Goal: Find specific page/section: Locate a particular part of the current website

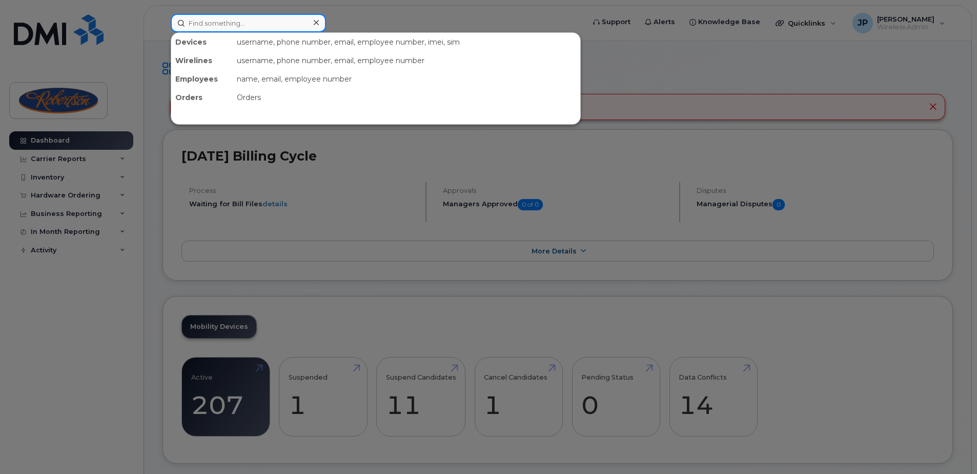
click at [264, 26] on input at bounding box center [248, 23] width 155 height 18
click at [452, 15] on div at bounding box center [488, 237] width 977 height 474
click at [238, 22] on input at bounding box center [248, 23] width 155 height 18
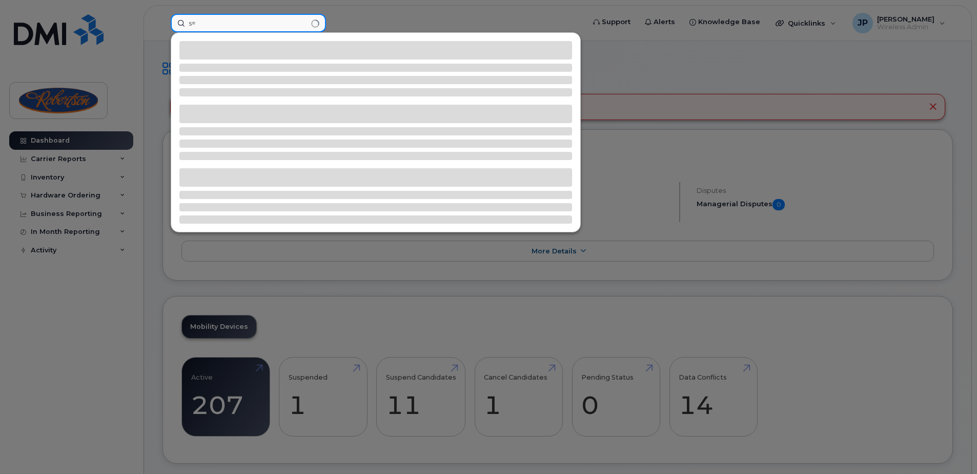
type input "s"
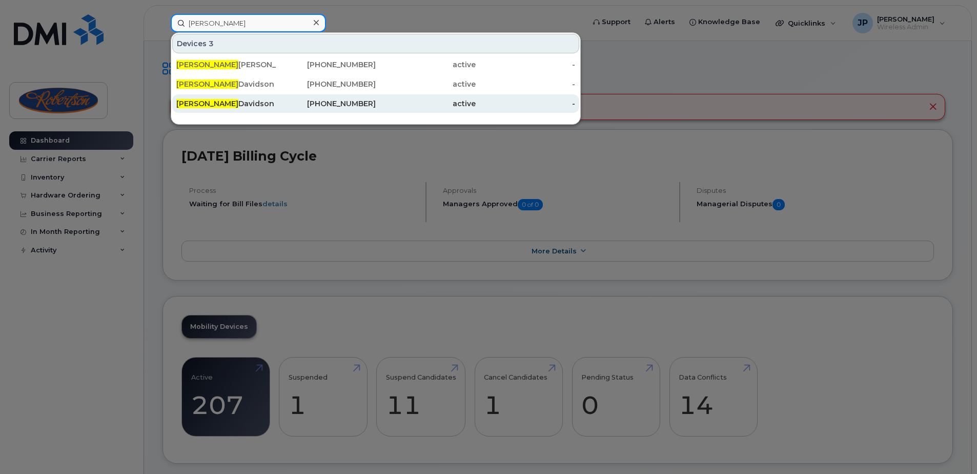
type input "emily"
click at [239, 99] on div "Emily Davidson" at bounding box center [226, 103] width 100 height 10
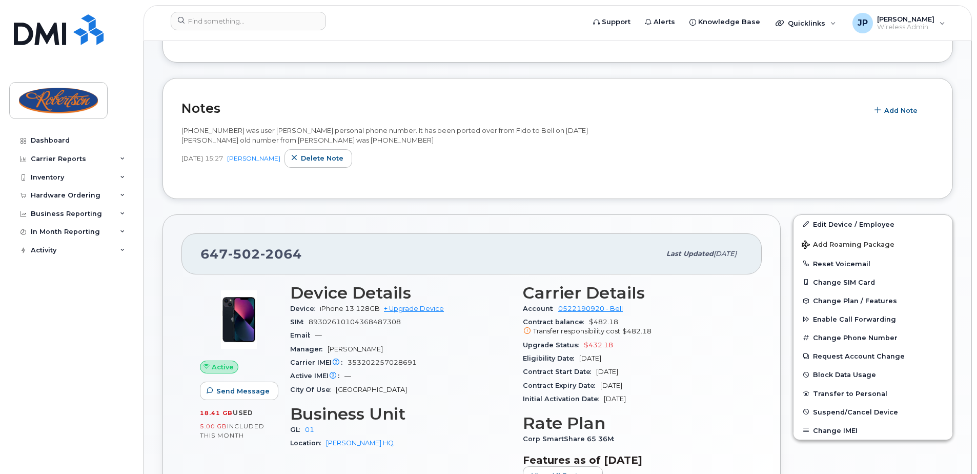
scroll to position [205, 0]
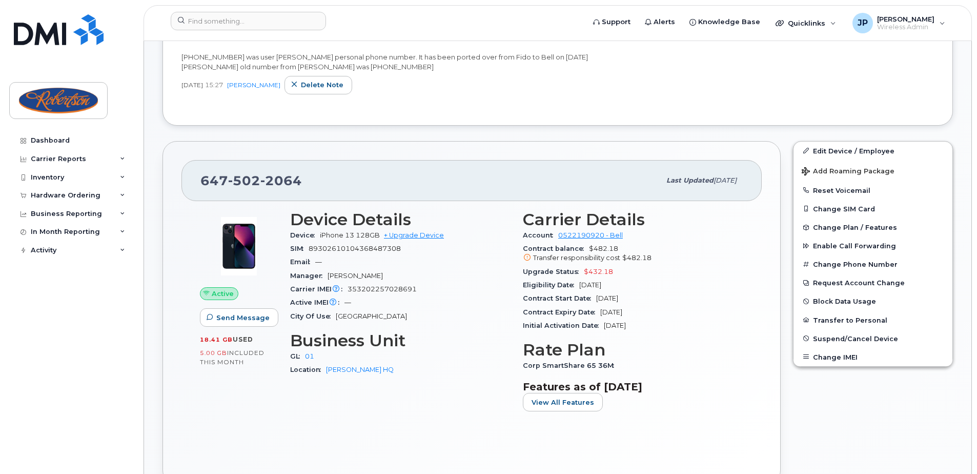
drag, startPoint x: 648, startPoint y: 311, endPoint x: 599, endPoint y: 316, distance: 48.5
click at [599, 316] on div "Contract Expiry Date [DATE]" at bounding box center [633, 312] width 221 height 13
drag, startPoint x: 599, startPoint y: 316, endPoint x: 663, endPoint y: 324, distance: 64.1
click at [663, 324] on div "Initial Activation Date [DATE]" at bounding box center [633, 325] width 221 height 13
drag, startPoint x: 648, startPoint y: 306, endPoint x: 597, endPoint y: 315, distance: 51.1
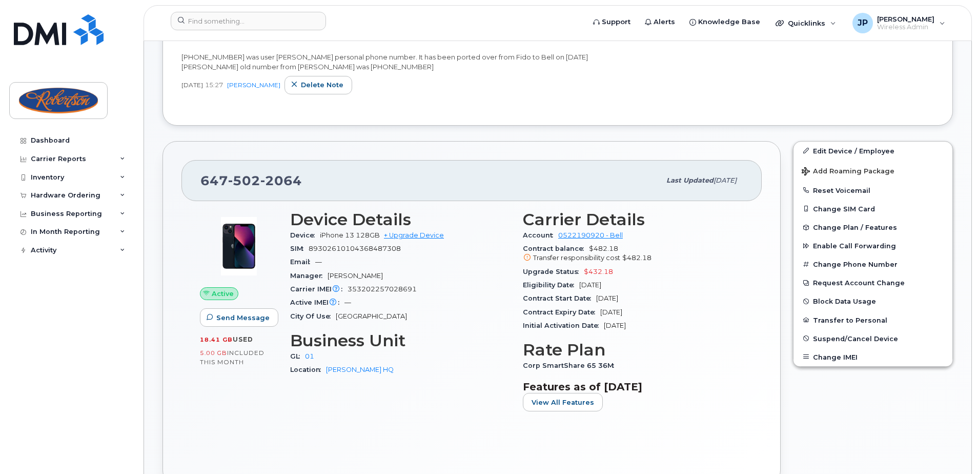
click at [597, 315] on div "Contract Expiry Date [DATE]" at bounding box center [633, 312] width 221 height 13
drag, startPoint x: 597, startPoint y: 315, endPoint x: 656, endPoint y: 323, distance: 59.0
click at [656, 323] on div "Initial Activation Date [DATE]" at bounding box center [633, 325] width 221 height 13
click at [732, 406] on section "Features as of [DATE] View All Features" at bounding box center [633, 396] width 221 height 31
drag, startPoint x: 861, startPoint y: 433, endPoint x: 805, endPoint y: 410, distance: 60.8
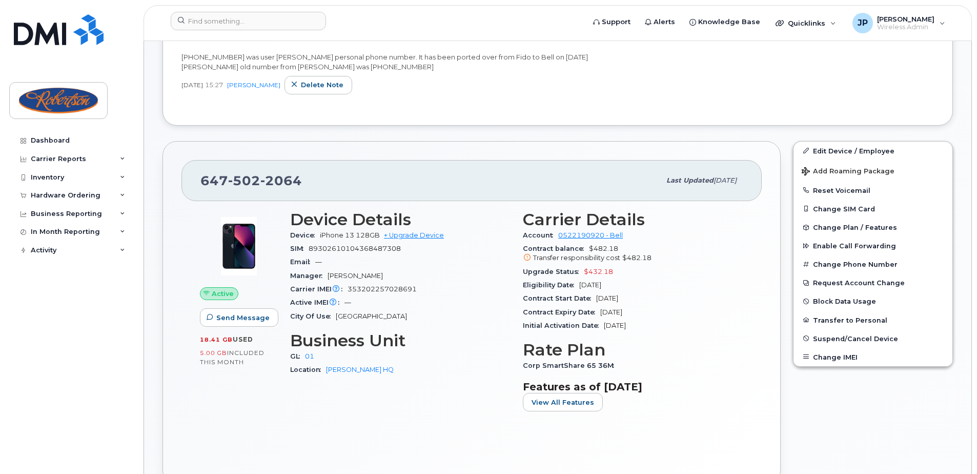
click at [861, 433] on div "Edit Device / Employee Add Roaming Package Reset Voicemail Change SIM Card Chan…" at bounding box center [873, 313] width 172 height 356
